Goal: Find specific page/section: Find specific page/section

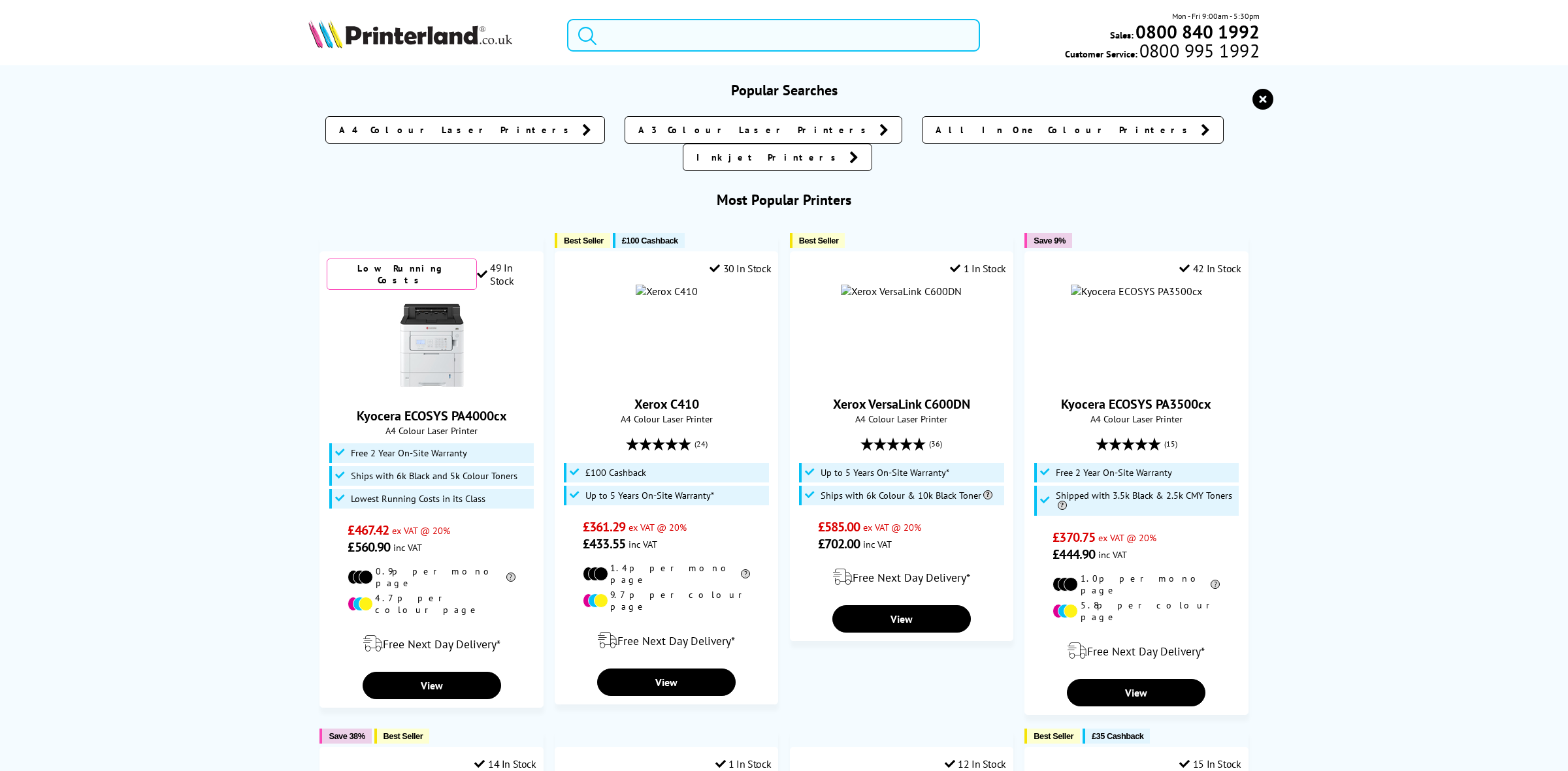
click at [720, 28] on input "search" at bounding box center [773, 34] width 413 height 32
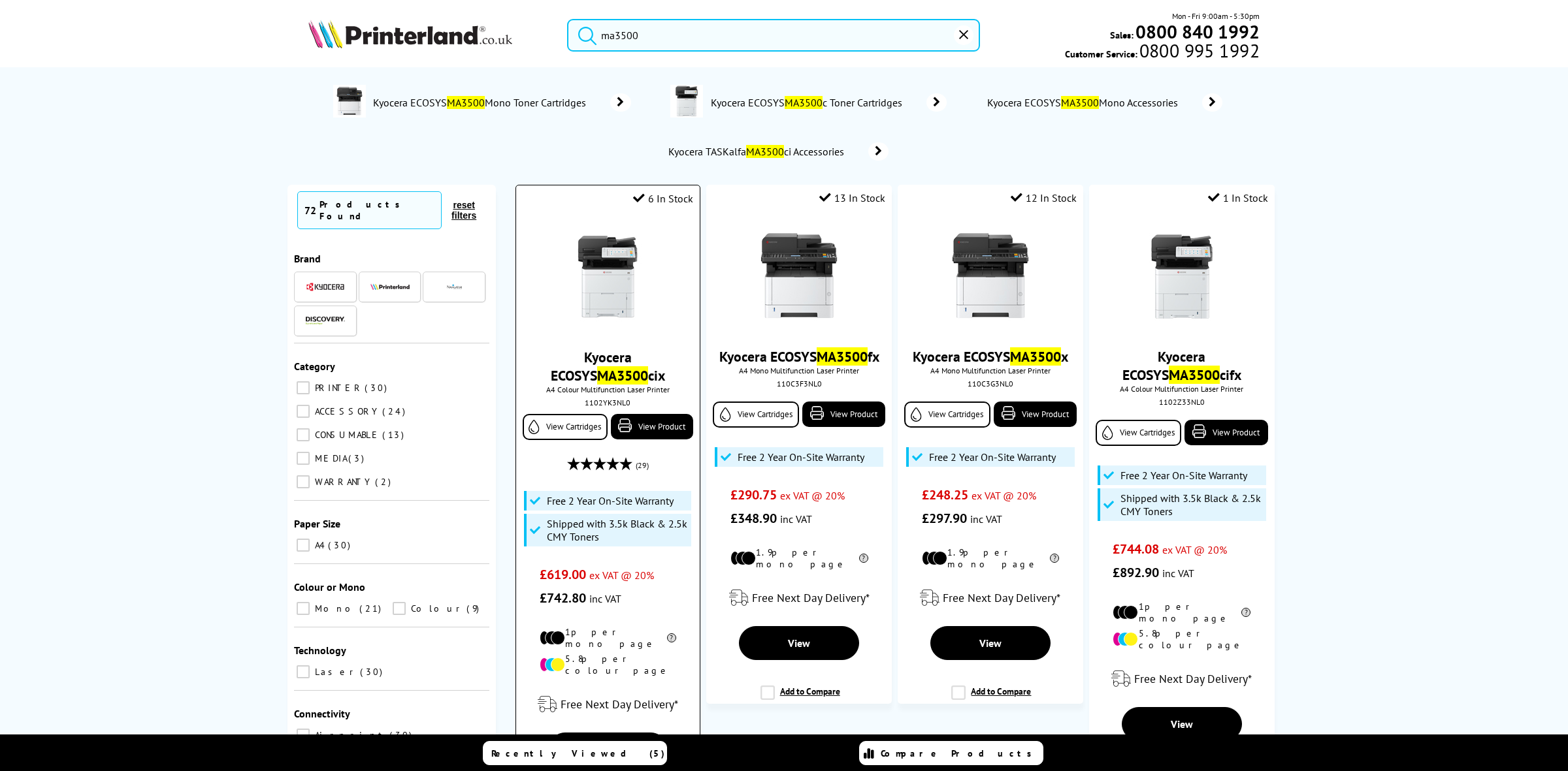
click at [593, 401] on div "1102YK3NL0" at bounding box center [607, 402] width 164 height 10
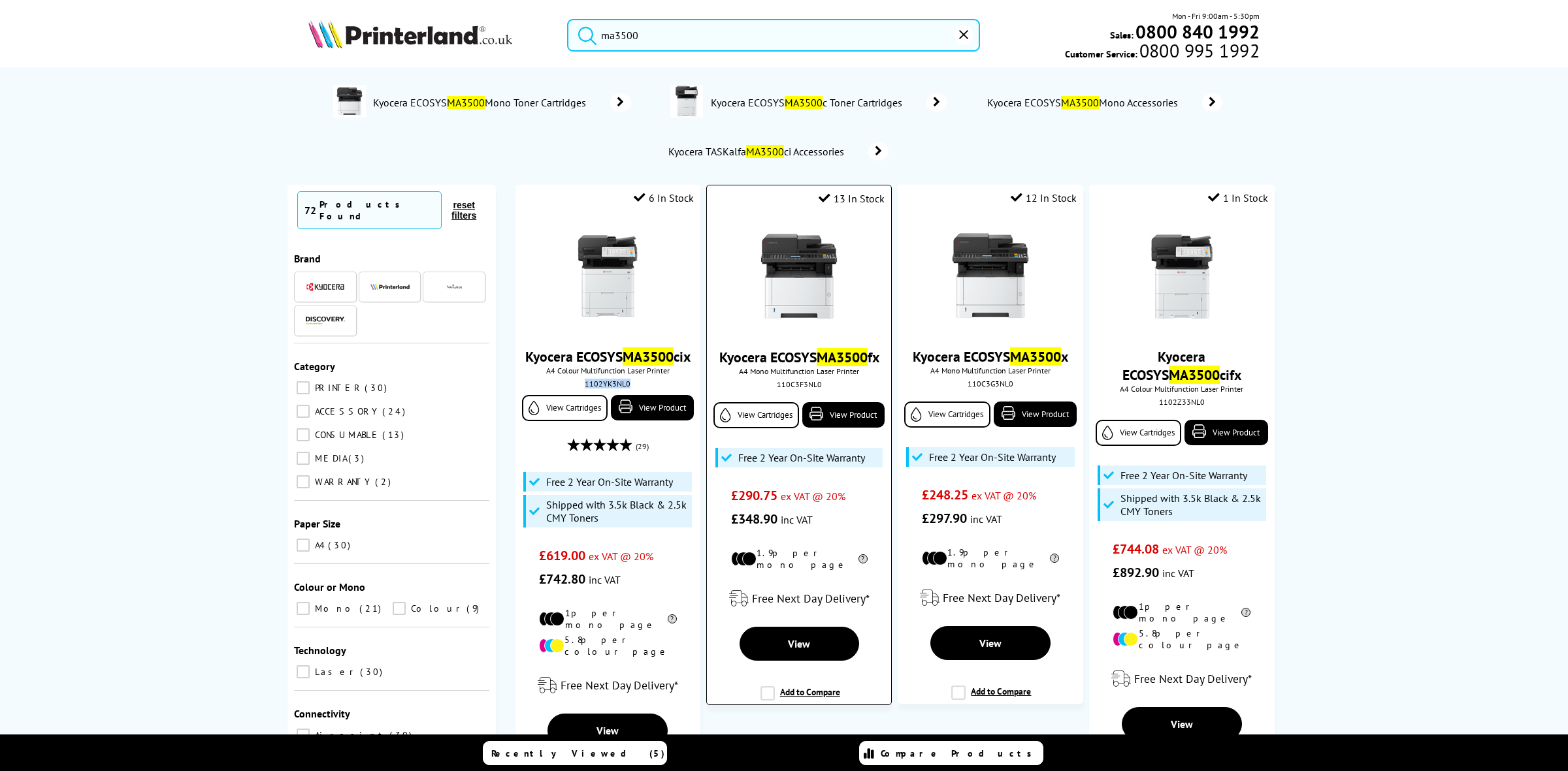
copy div "1102YK3NL0"
click at [707, 32] on input "ma3500" at bounding box center [773, 34] width 413 height 32
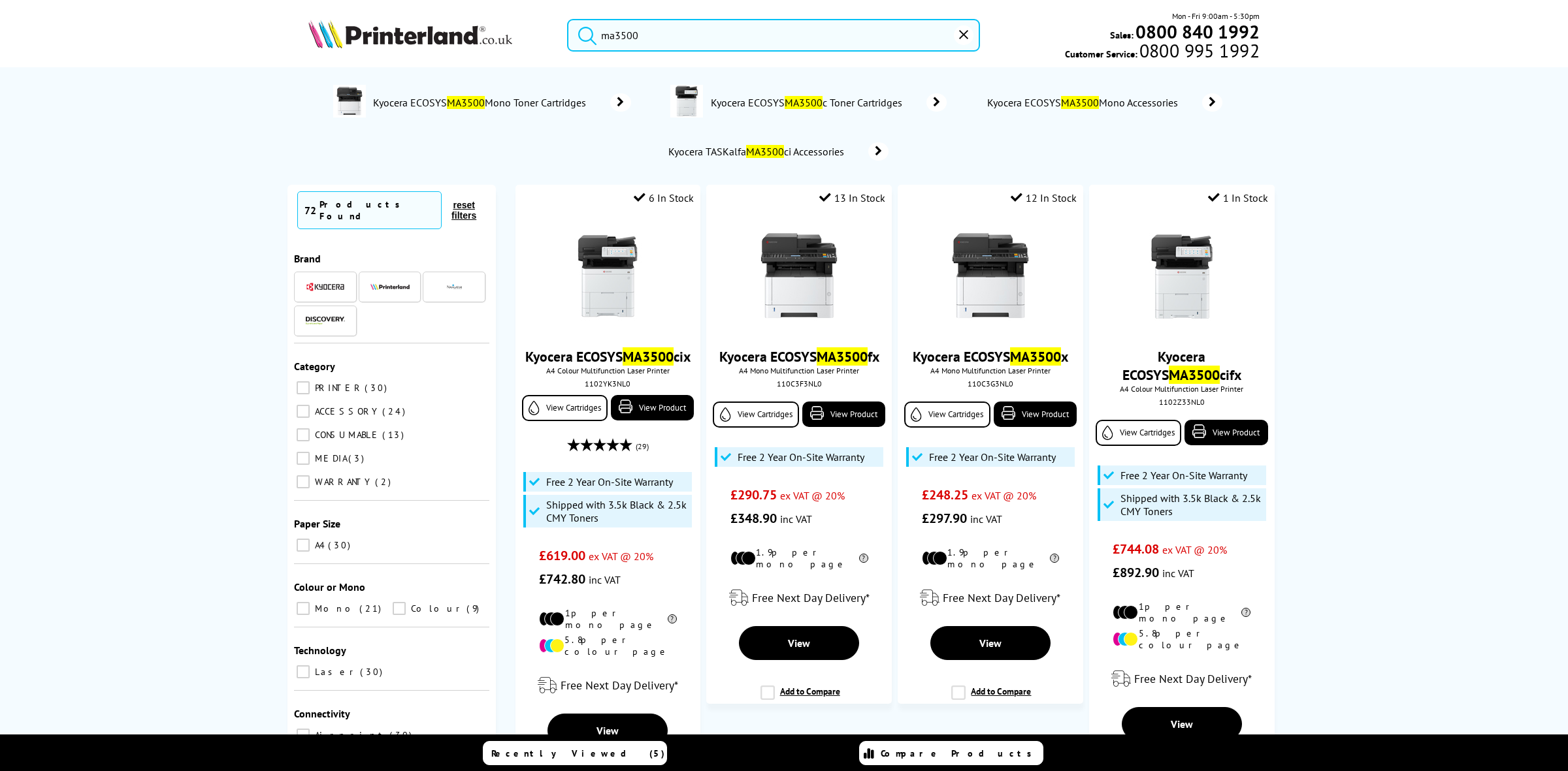
click at [707, 32] on input "ma3500" at bounding box center [773, 34] width 413 height 32
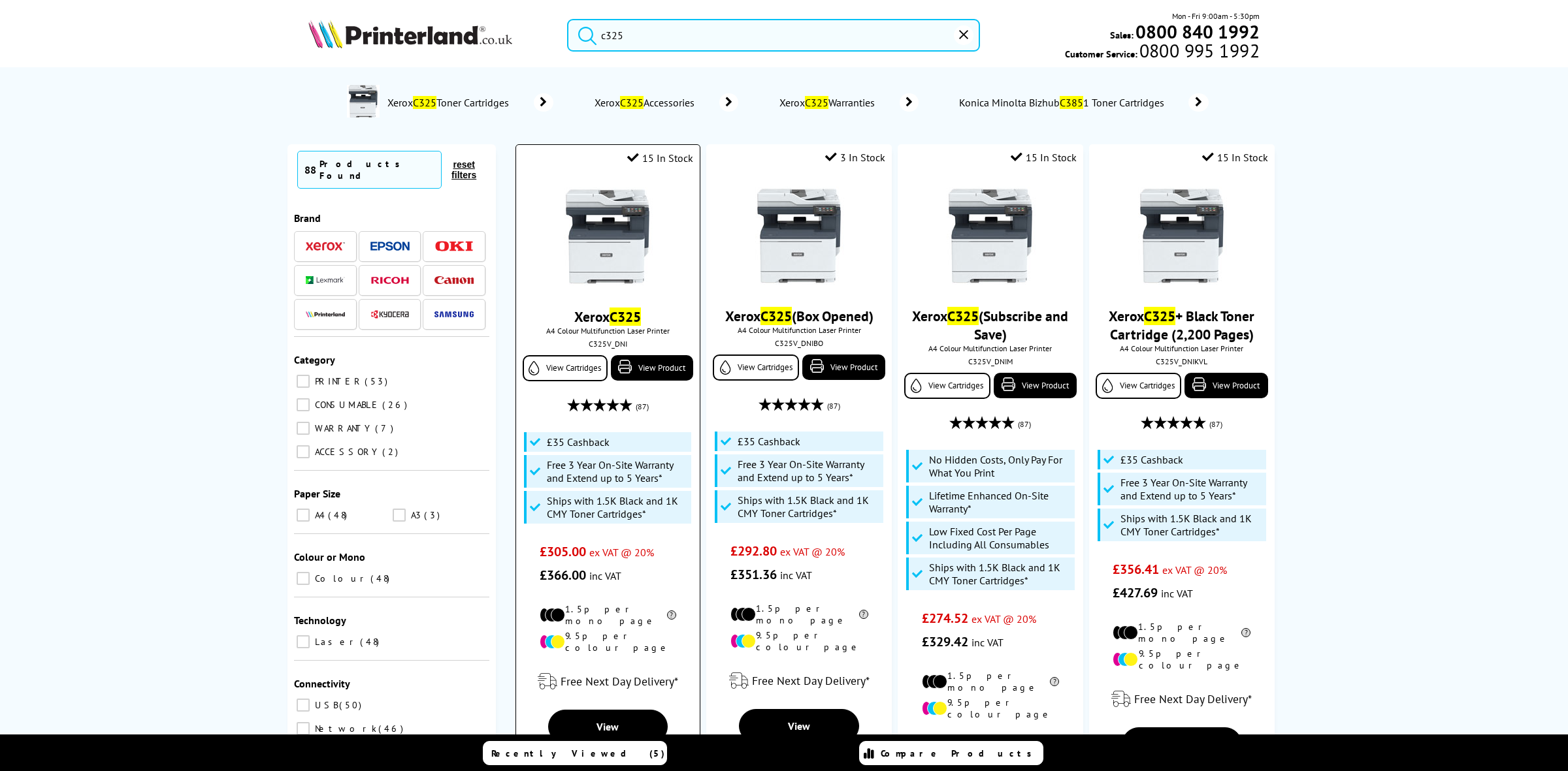
click at [601, 348] on div "C325V_DNI" at bounding box center [607, 344] width 164 height 10
copy div "C325V_DNI"
click at [669, 33] on input "c325" at bounding box center [773, 34] width 413 height 32
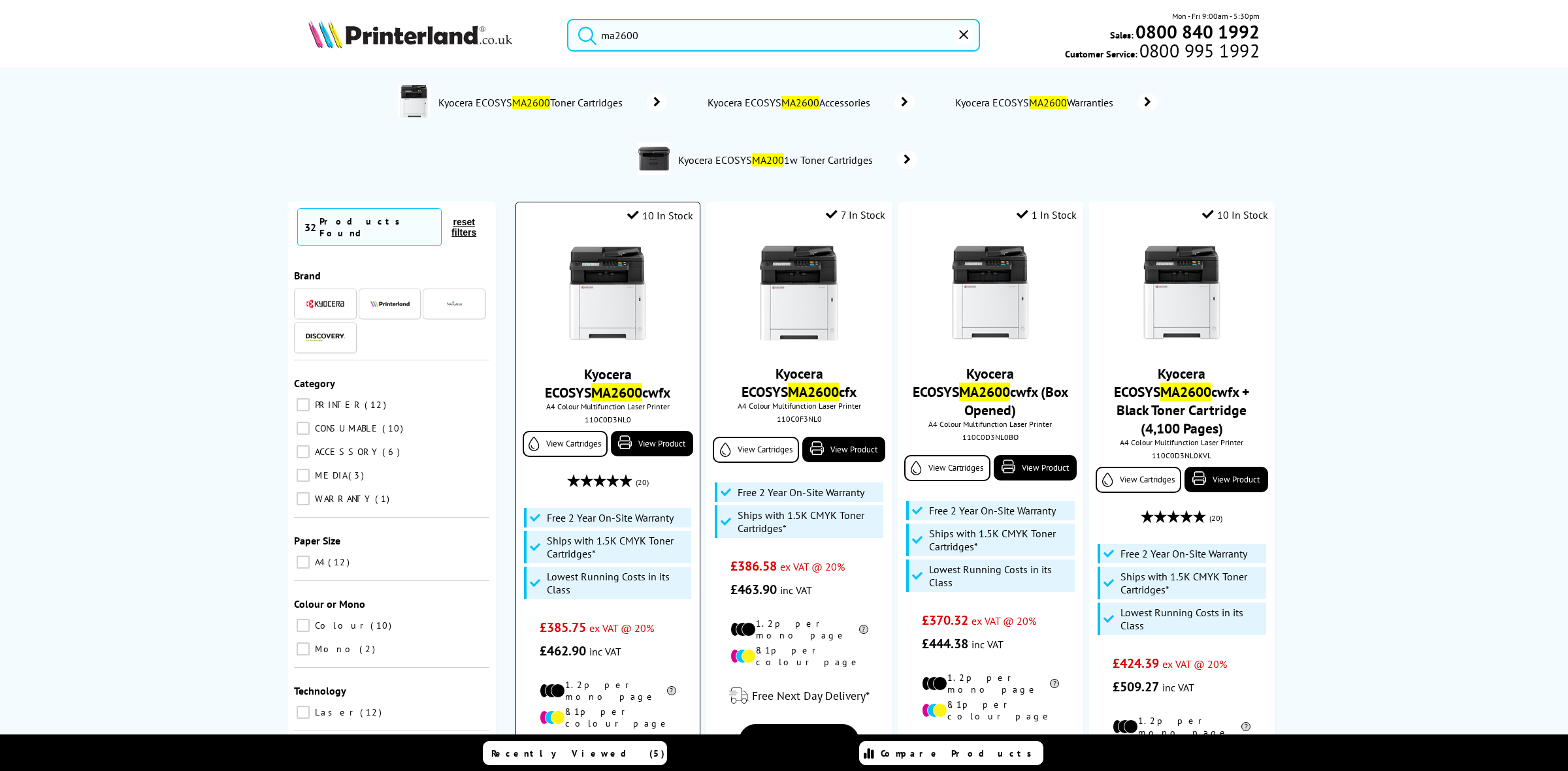
type input "ma2600"
click at [592, 424] on div "110C0D3NL0" at bounding box center [607, 419] width 164 height 10
copy div "110C0D3NL0"
click at [621, 310] on img at bounding box center [607, 294] width 98 height 98
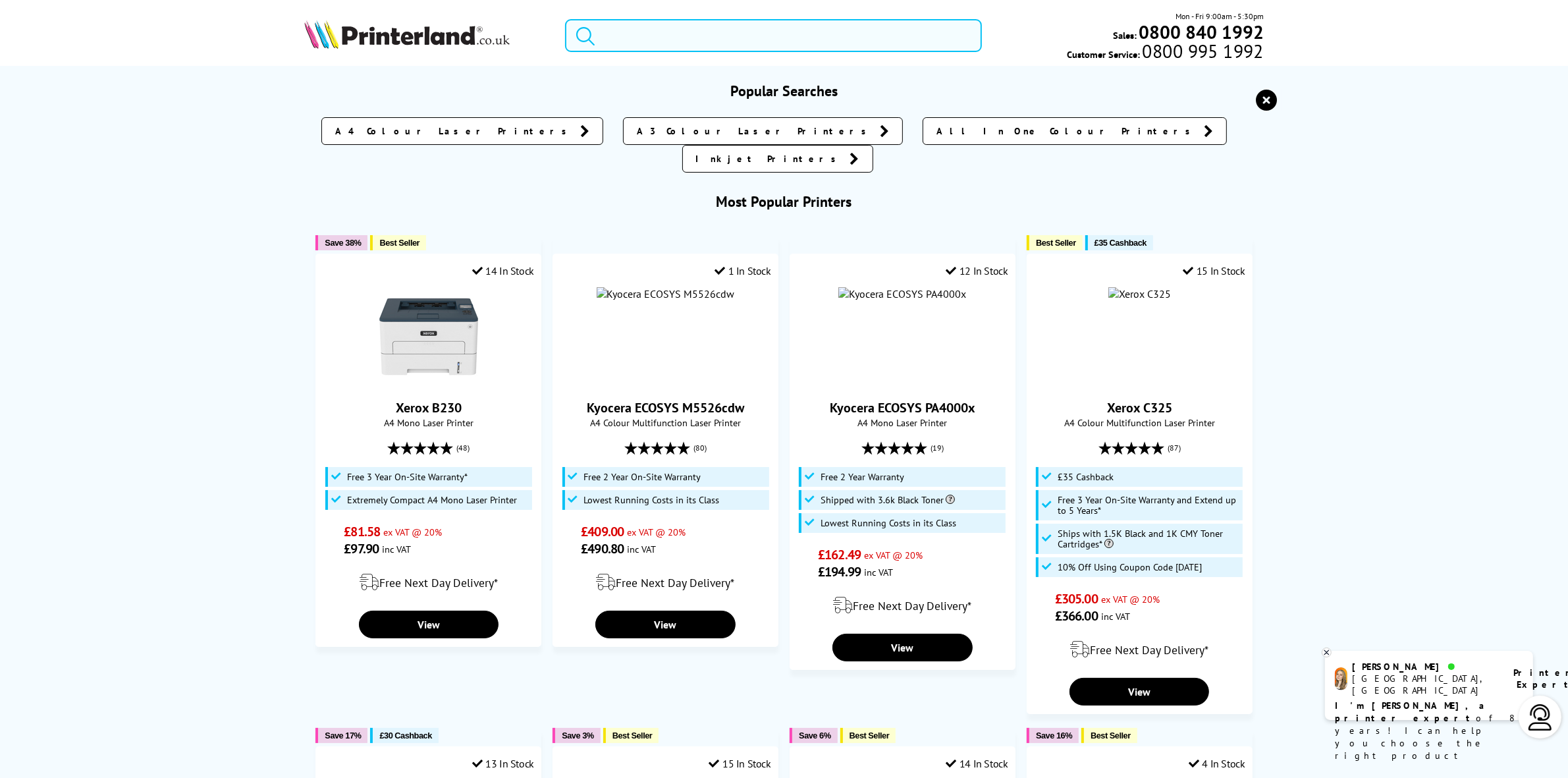
click at [683, 28] on input "search" at bounding box center [772, 35] width 416 height 33
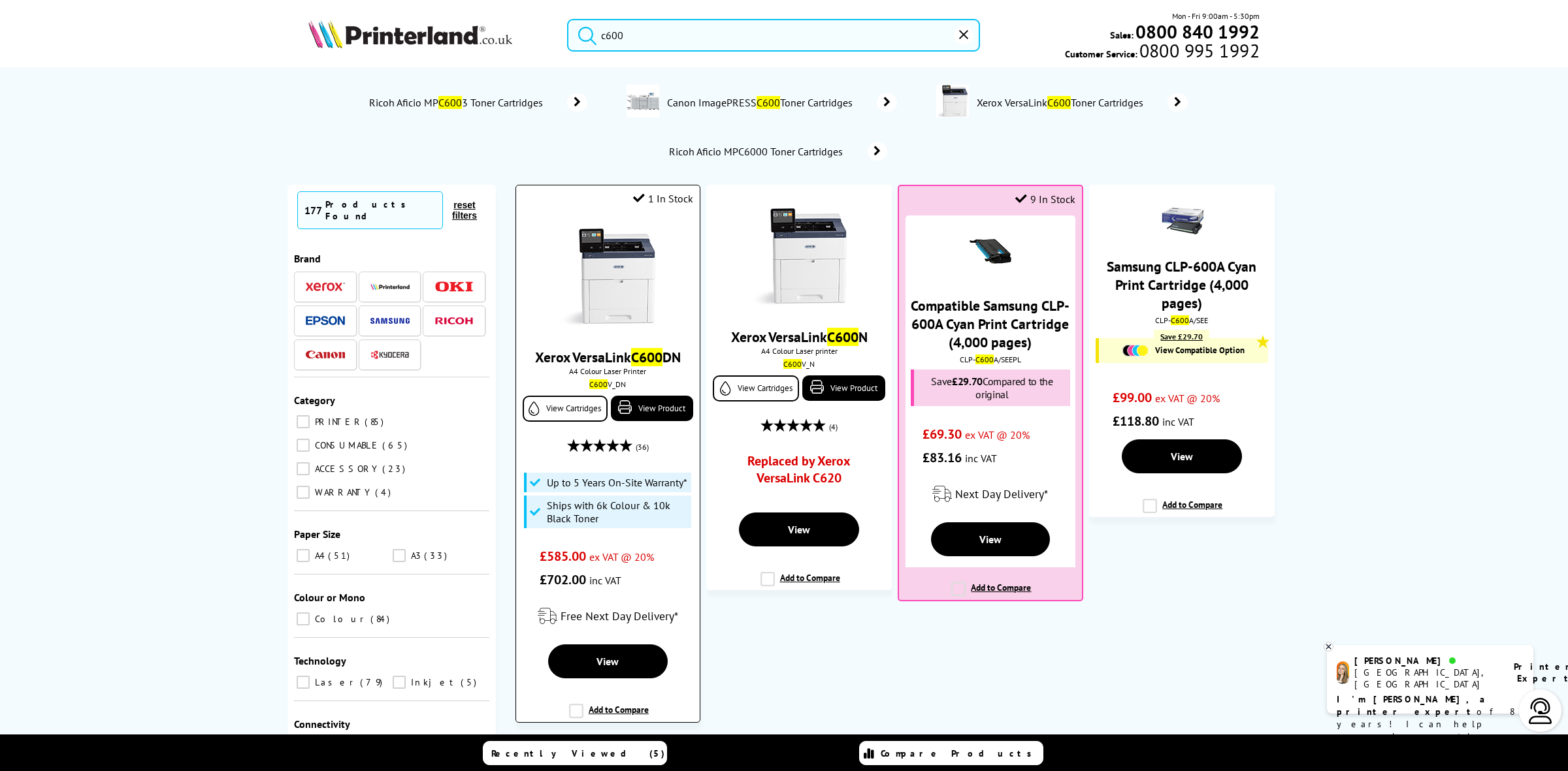
type input "c600"
click at [603, 262] on img at bounding box center [607, 277] width 98 height 98
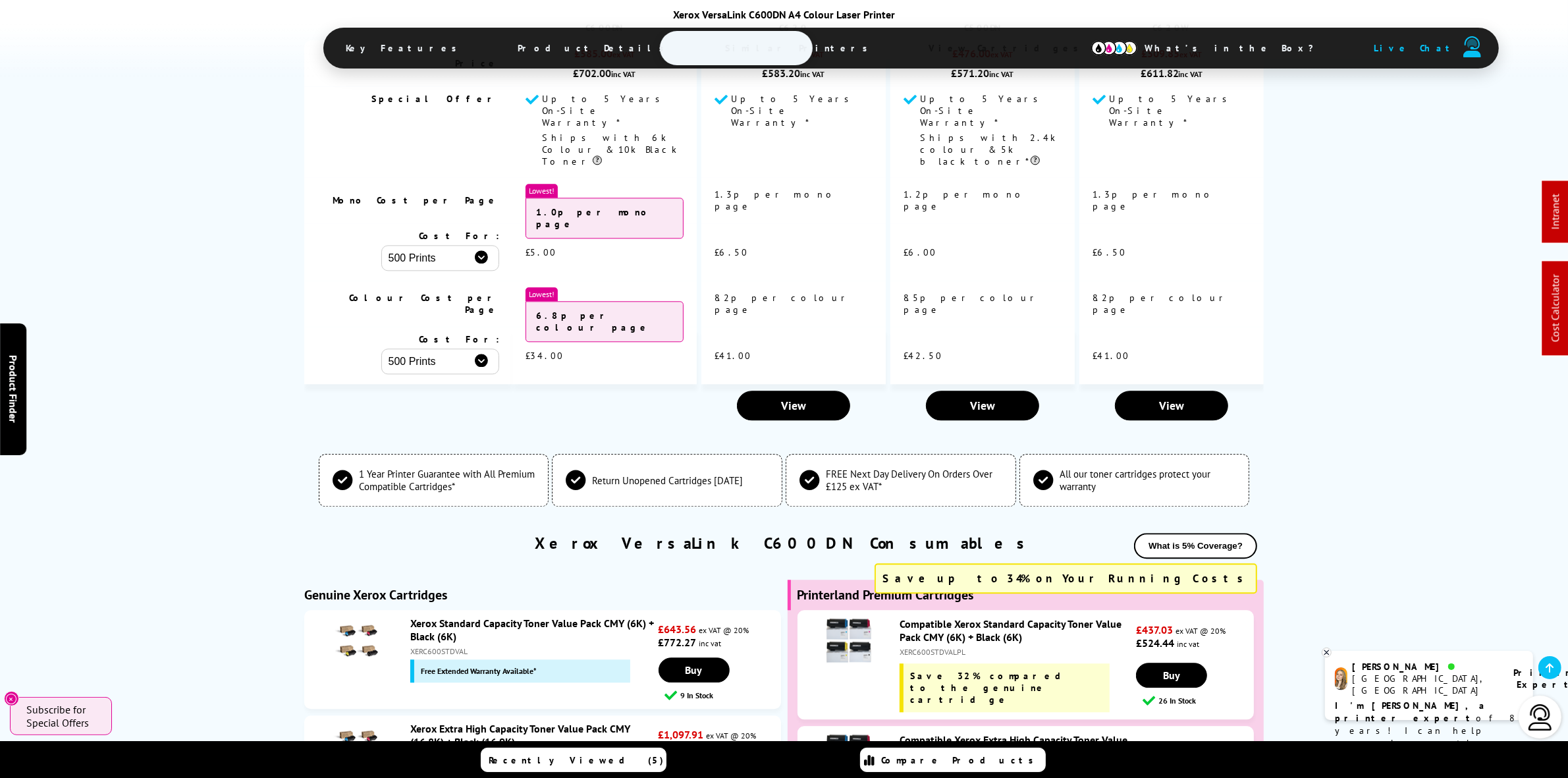
scroll to position [4282, 0]
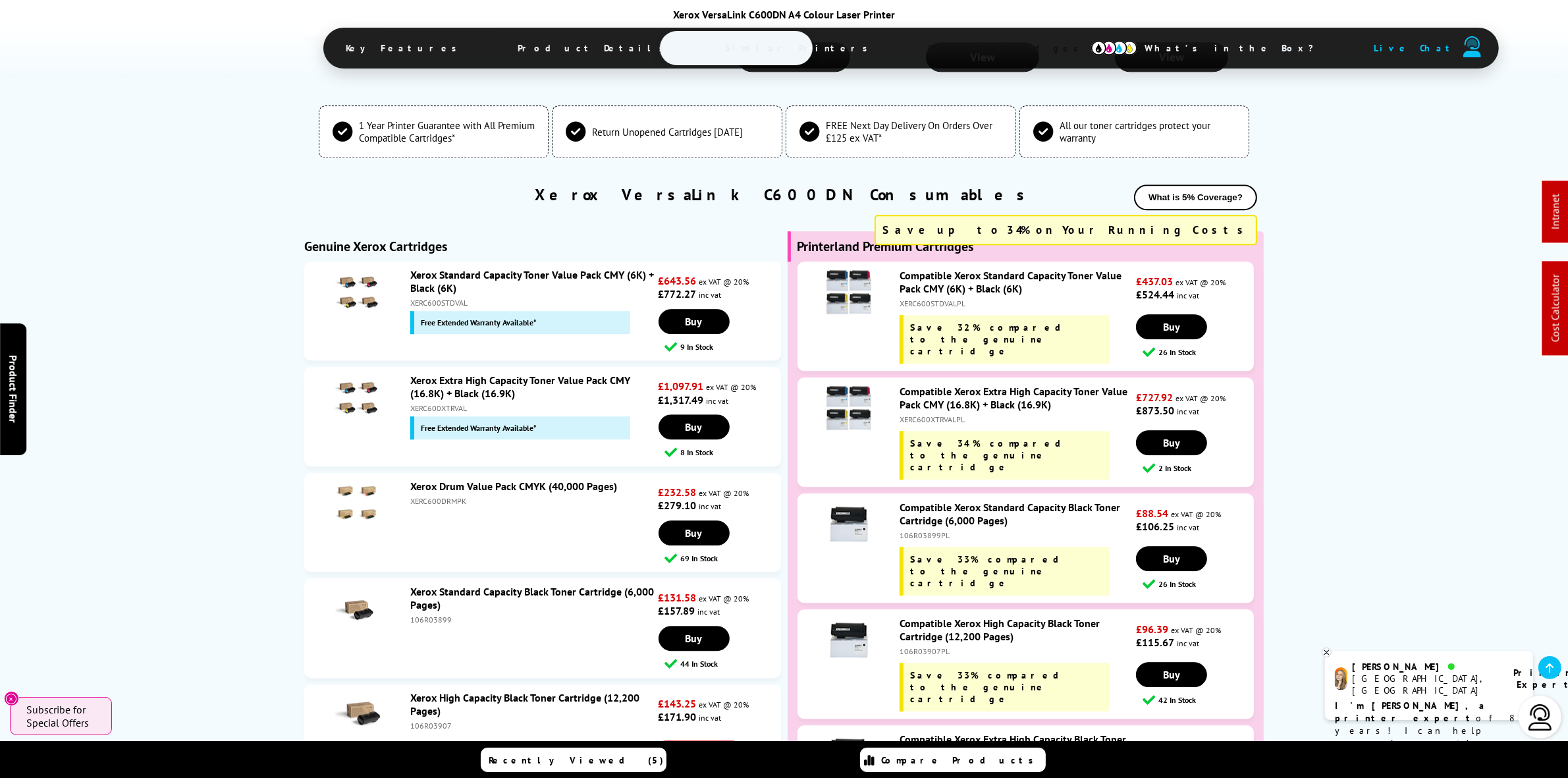
click at [435, 497] on div "XERC600DRMPK" at bounding box center [533, 501] width 245 height 10
copy div "XERC600DRMPK"
